Goal: Information Seeking & Learning: Learn about a topic

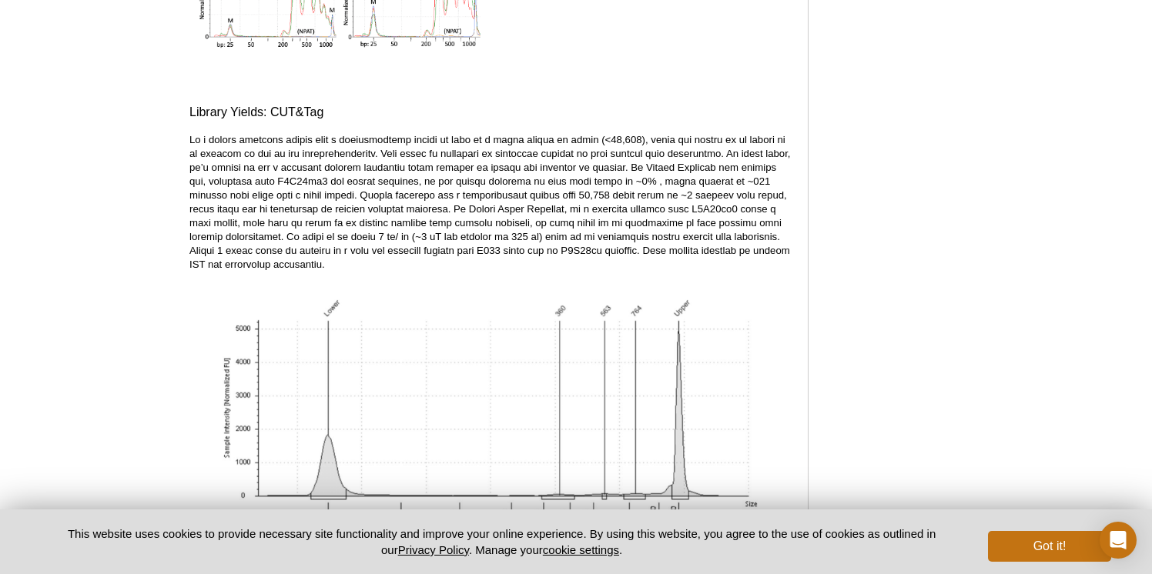
scroll to position [5077, 0]
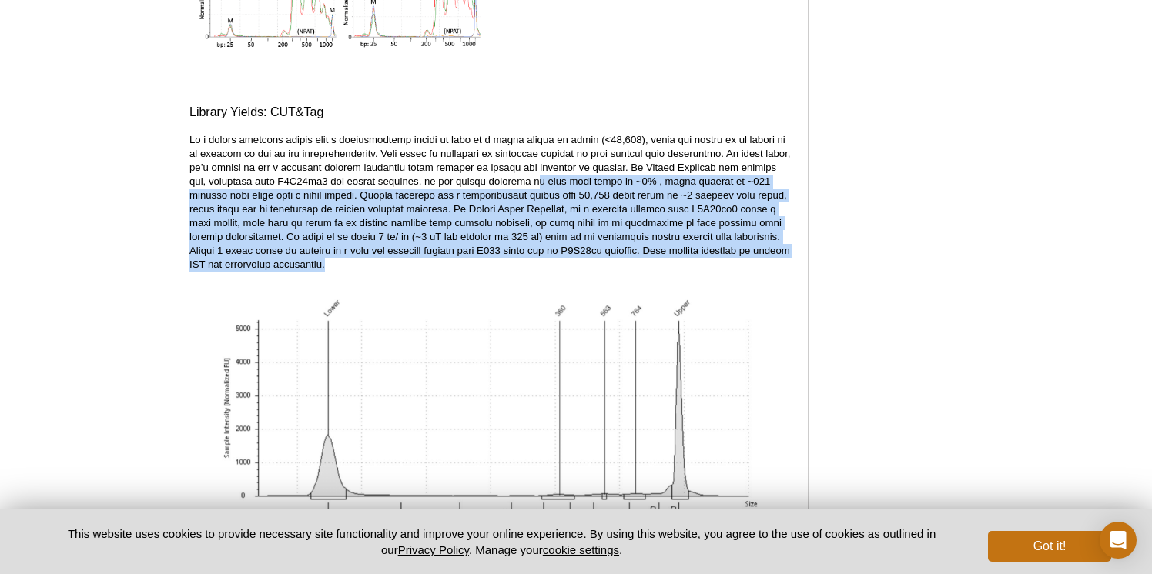
drag, startPoint x: 524, startPoint y: 169, endPoint x: 576, endPoint y: 246, distance: 92.7
click at [576, 246] on p at bounding box center [490, 202] width 603 height 139
click at [607, 256] on p at bounding box center [490, 202] width 603 height 139
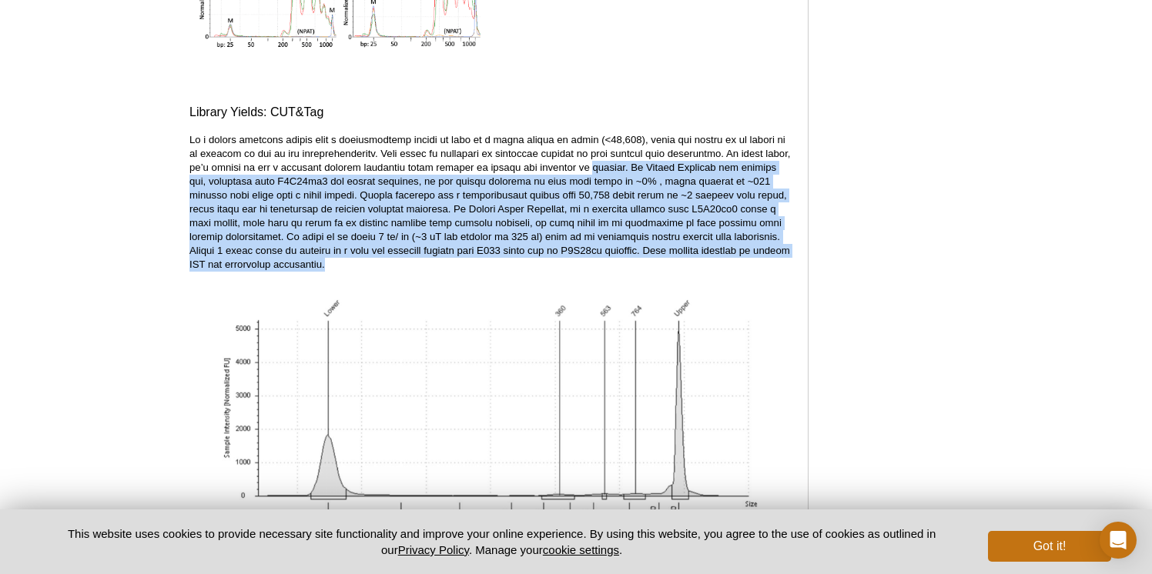
drag, startPoint x: 607, startPoint y: 256, endPoint x: 567, endPoint y: 153, distance: 110.7
click at [567, 153] on p at bounding box center [490, 202] width 603 height 139
click at [526, 162] on p at bounding box center [490, 202] width 603 height 139
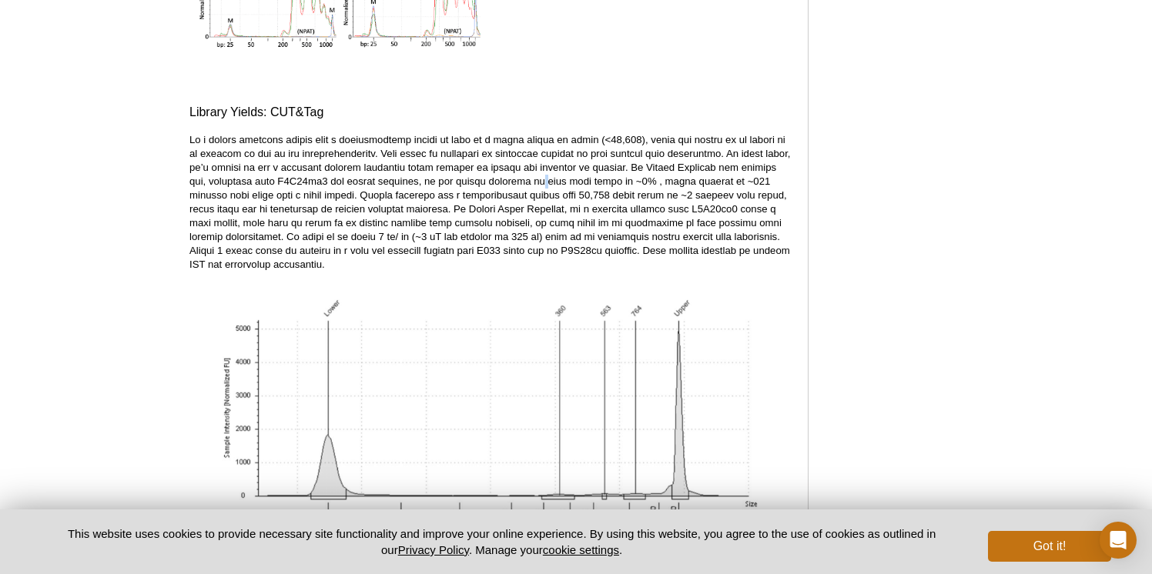
click at [526, 162] on p at bounding box center [490, 202] width 603 height 139
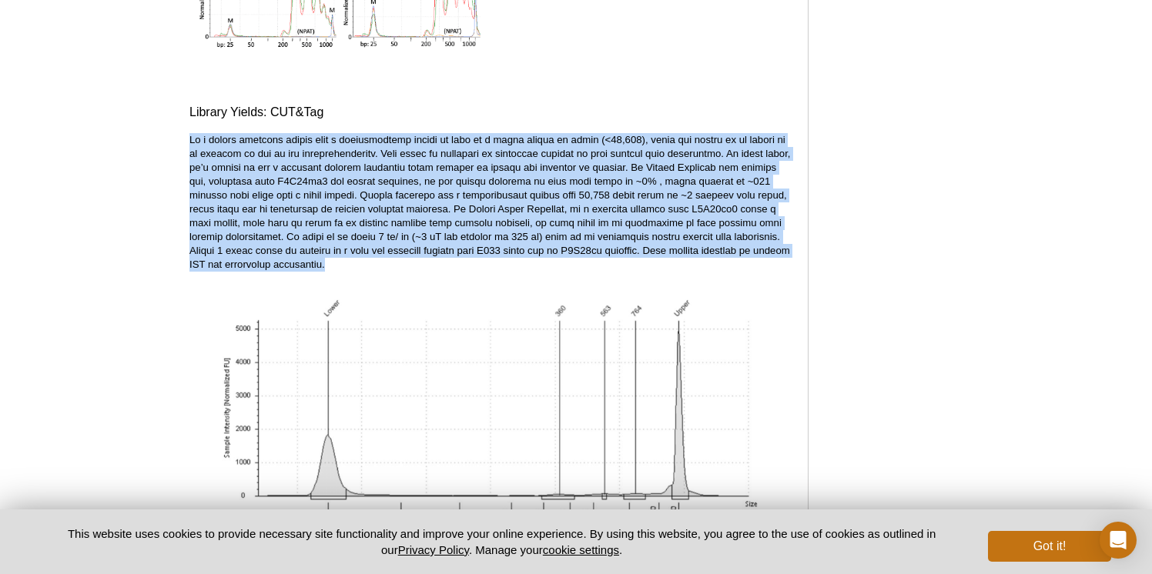
click at [526, 162] on p at bounding box center [490, 202] width 603 height 139
click at [536, 199] on p at bounding box center [490, 202] width 603 height 139
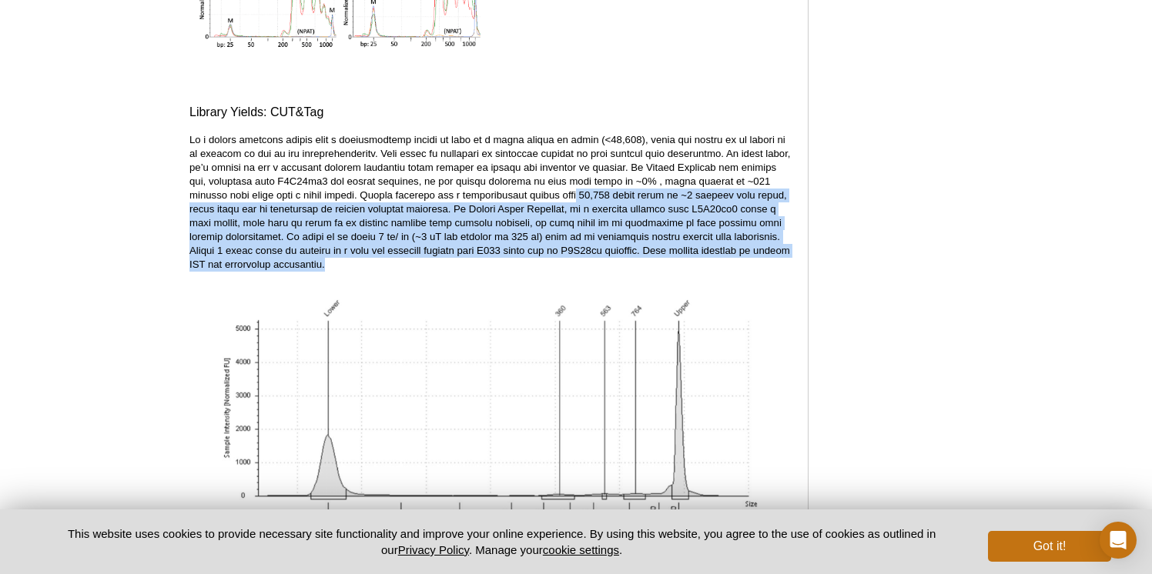
drag, startPoint x: 568, startPoint y: 248, endPoint x: 561, endPoint y: 181, distance: 67.3
click at [561, 181] on p at bounding box center [490, 202] width 603 height 139
click at [554, 195] on p at bounding box center [490, 202] width 603 height 139
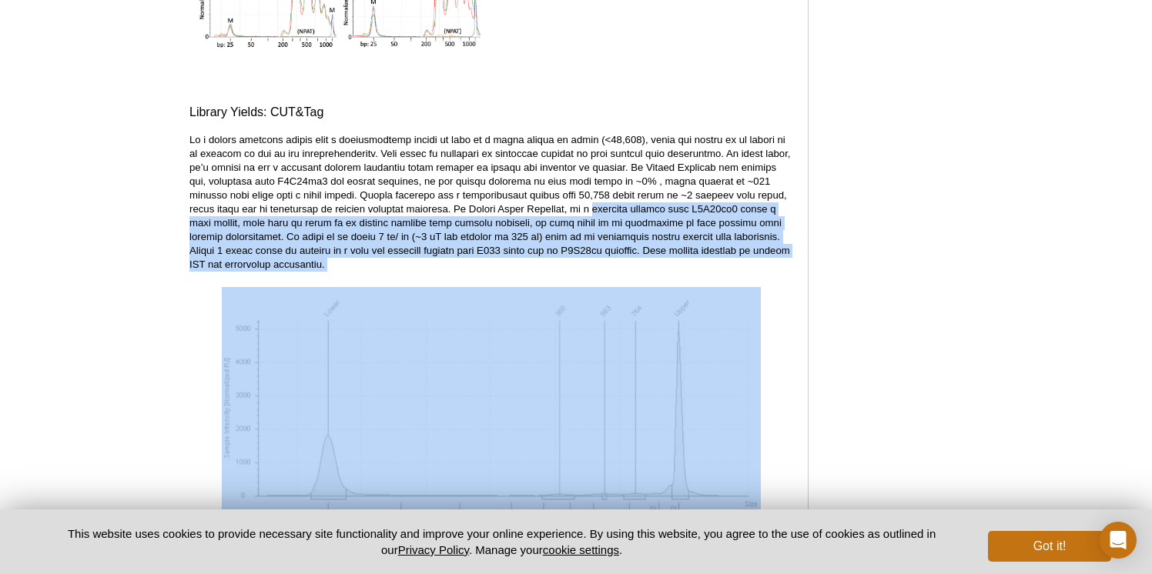
drag, startPoint x: 554, startPoint y: 195, endPoint x: 567, endPoint y: 262, distance: 68.1
click at [579, 255] on p at bounding box center [490, 202] width 603 height 139
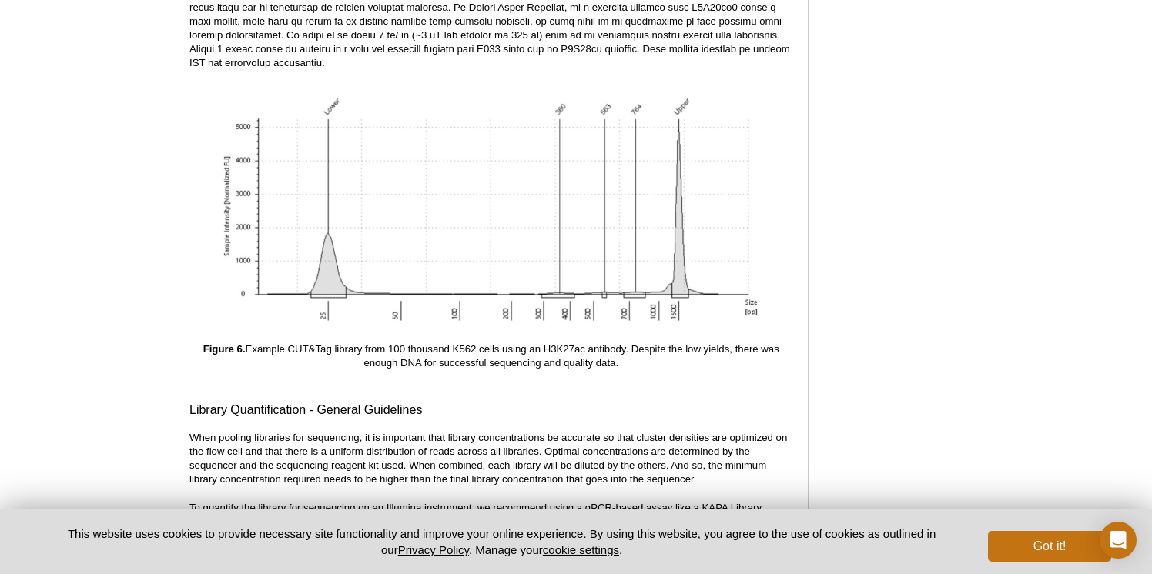
scroll to position [5278, 0]
click at [620, 348] on p "Figure 6. Example CUT&Tag library from 100 thousand K562 cells using an H3K27ac…" at bounding box center [490, 357] width 603 height 28
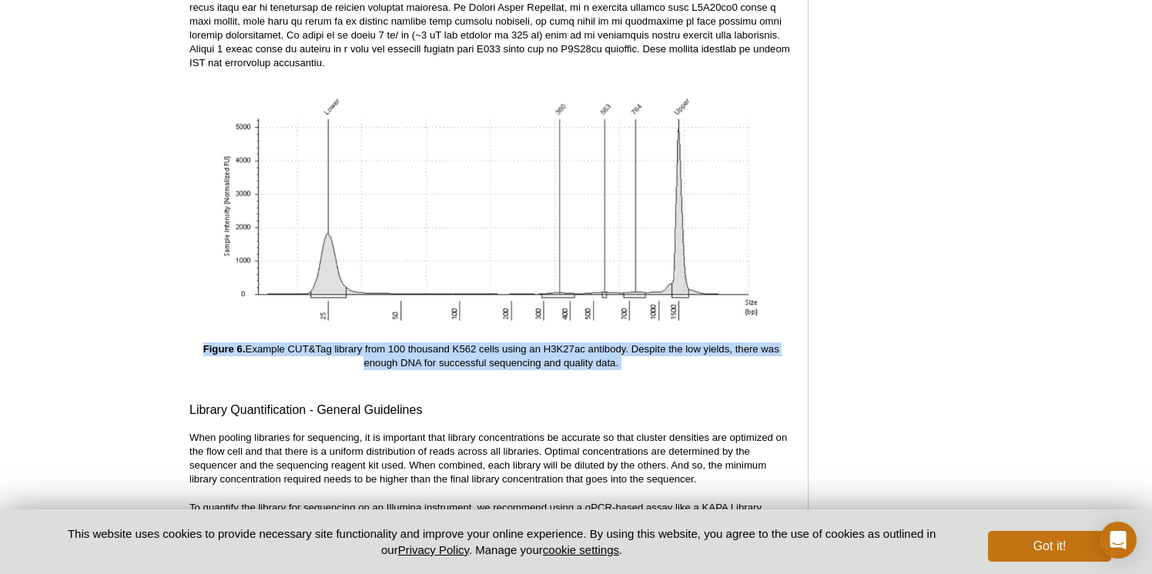
click at [620, 348] on p "Figure 6. Example CUT&Tag library from 100 thousand K562 cells using an H3K27ac…" at bounding box center [490, 357] width 603 height 28
click at [617, 346] on p "Figure 6. Example CUT&Tag library from 100 thousand K562 cells using an H3K27ac…" at bounding box center [490, 357] width 603 height 28
click at [623, 345] on p "Figure 6. Example CUT&Tag library from 100 thousand K562 cells using an H3K27ac…" at bounding box center [490, 357] width 603 height 28
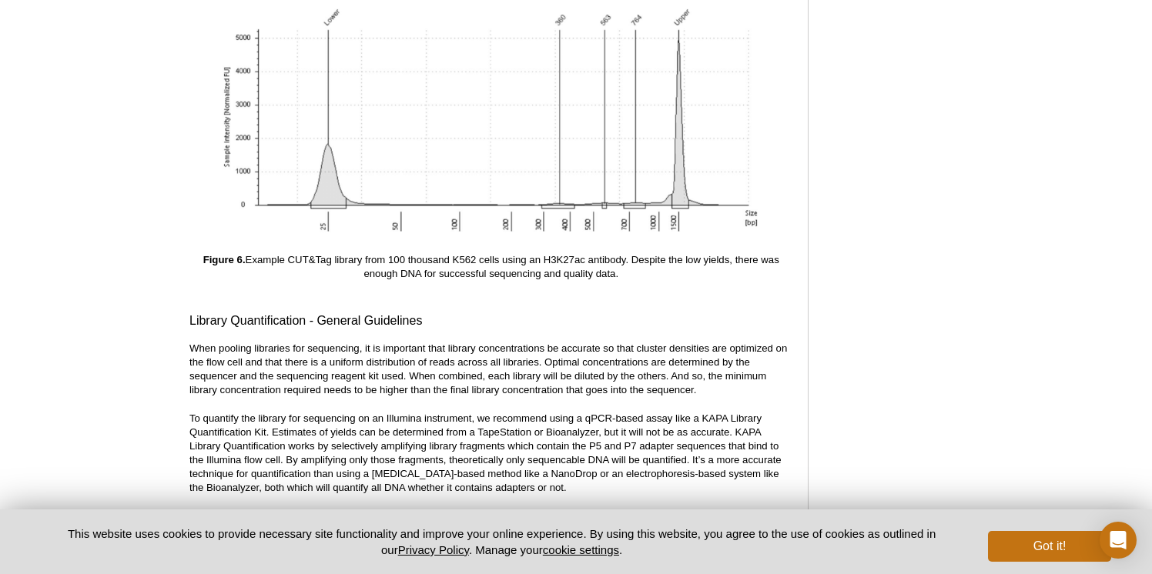
scroll to position [5366, 0]
drag, startPoint x: 611, startPoint y: 300, endPoint x: 622, endPoint y: 481, distance: 181.3
click at [657, 468] on p "To quantify the library for sequencing on an Illumina instrument, we recommend …" at bounding box center [490, 454] width 603 height 83
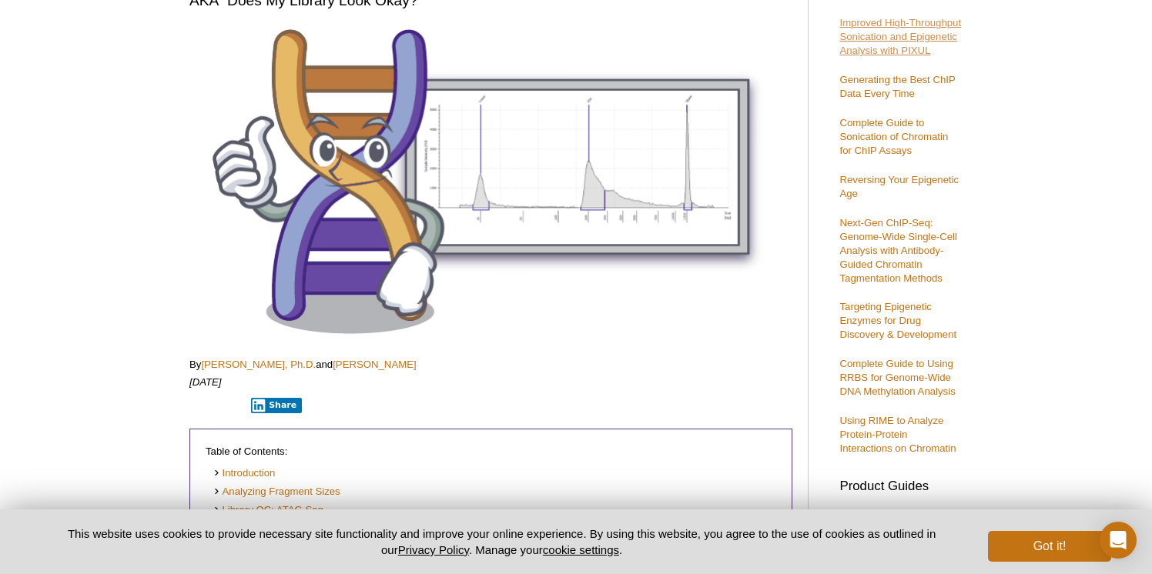
scroll to position [209, 0]
